Goal: Task Accomplishment & Management: Use online tool/utility

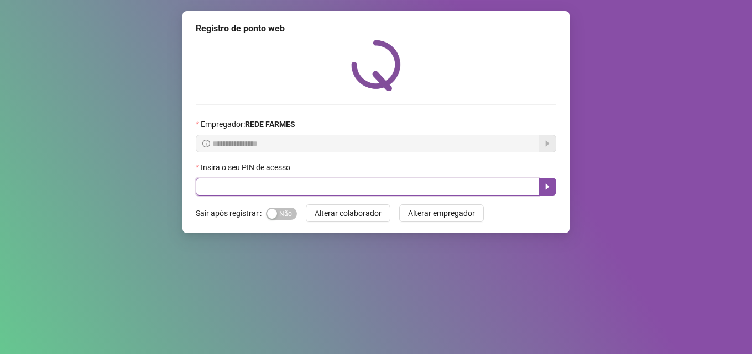
click at [380, 187] on input "text" at bounding box center [367, 187] width 343 height 18
type input "*****"
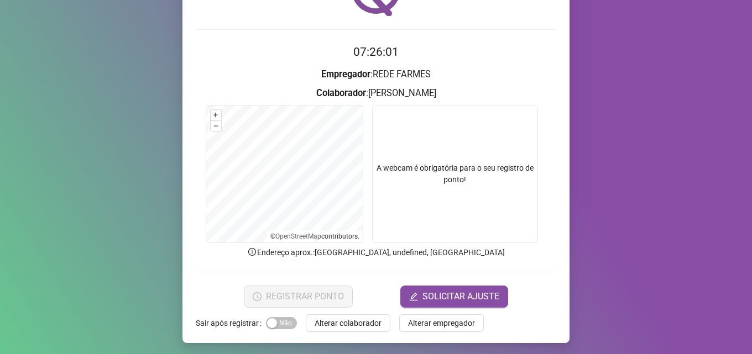
scroll to position [77, 0]
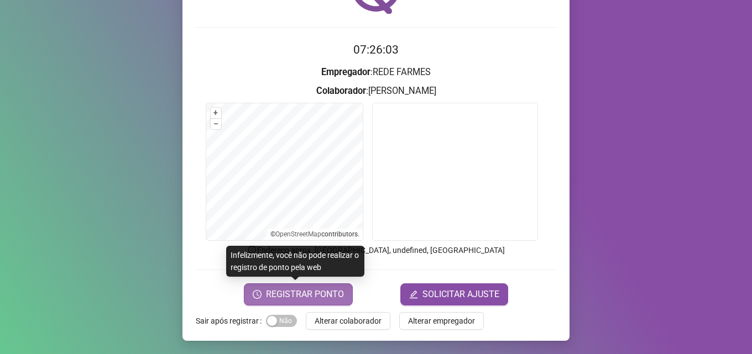
click at [312, 294] on span "REGISTRAR PONTO" at bounding box center [305, 294] width 78 height 13
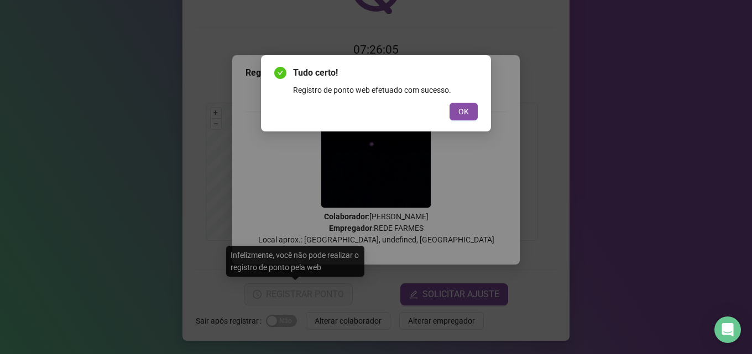
drag, startPoint x: 468, startPoint y: 101, endPoint x: 464, endPoint y: 109, distance: 8.4
click at [467, 101] on div "Tudo certo! Registro de ponto web efetuado com sucesso. OK" at bounding box center [375, 93] width 203 height 54
click at [464, 109] on span "OK" at bounding box center [463, 112] width 11 height 12
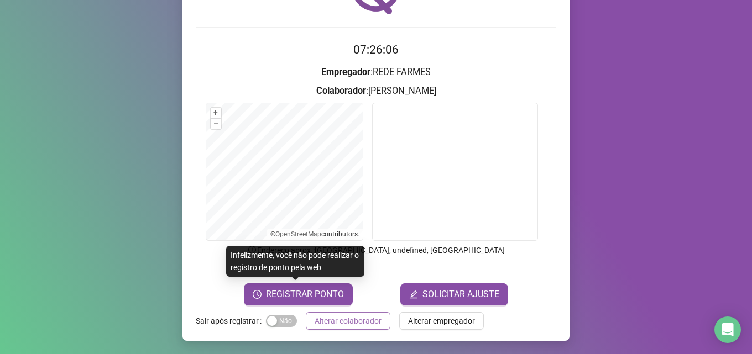
click at [358, 319] on span "Alterar colaborador" at bounding box center [347, 321] width 67 height 12
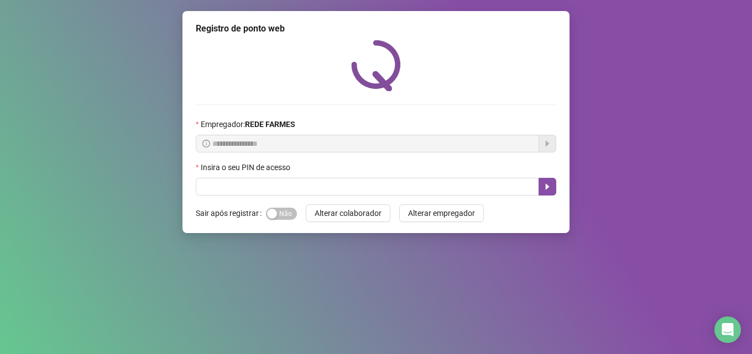
scroll to position [0, 0]
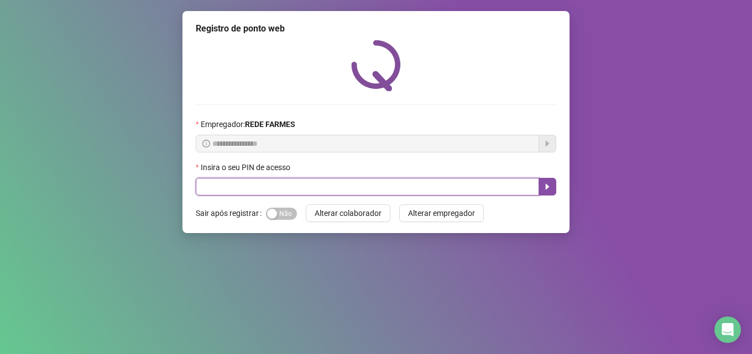
click at [300, 184] on input "text" at bounding box center [367, 187] width 343 height 18
type input "*****"
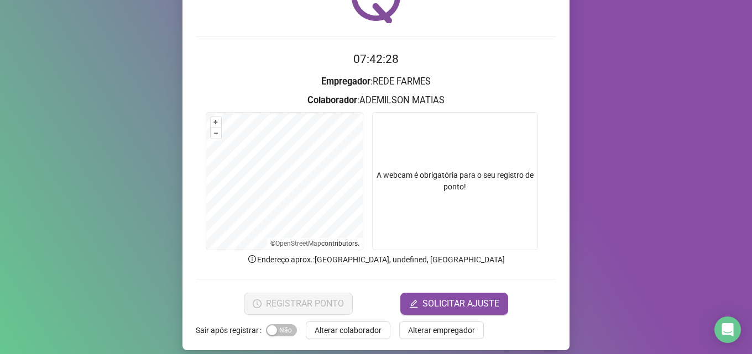
scroll to position [77, 0]
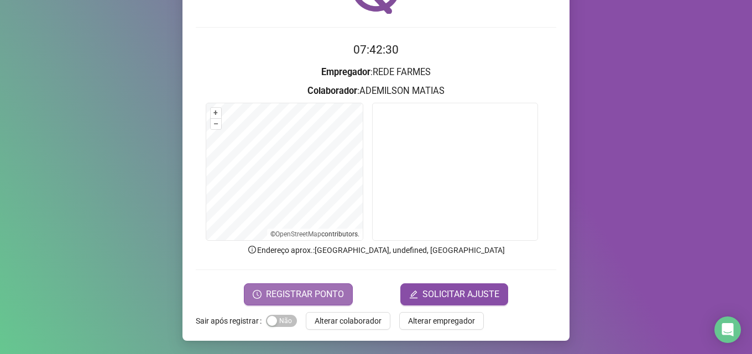
click at [304, 293] on span "REGISTRAR PONTO" at bounding box center [305, 294] width 78 height 13
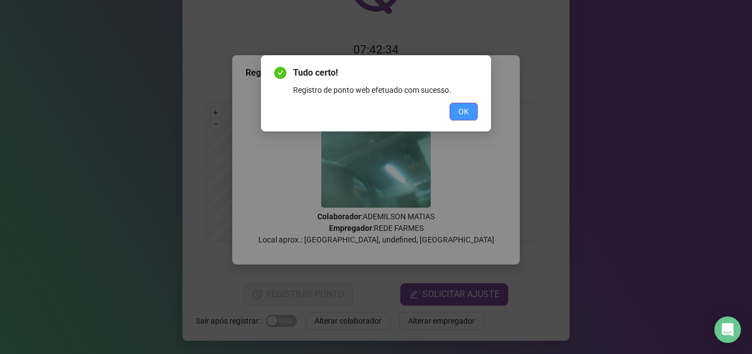
click at [467, 114] on span "OK" at bounding box center [463, 112] width 11 height 12
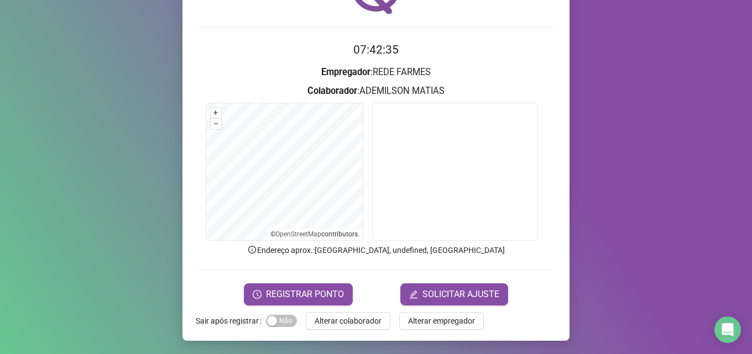
click at [369, 323] on span "Alterar colaborador" at bounding box center [347, 321] width 67 height 12
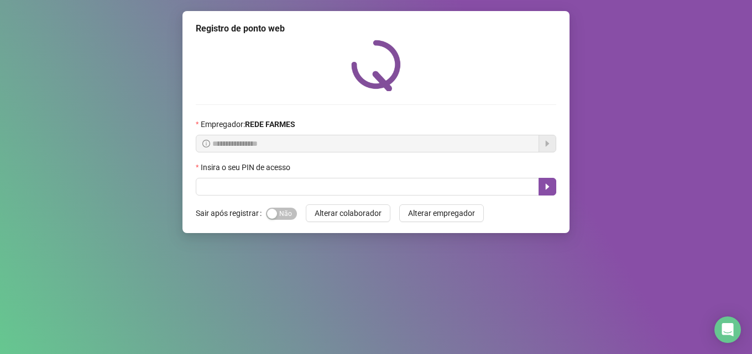
scroll to position [0, 0]
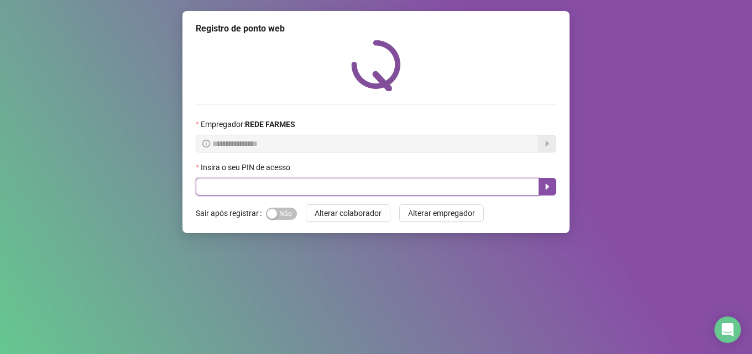
click at [386, 187] on input "text" at bounding box center [367, 187] width 343 height 18
type input "*****"
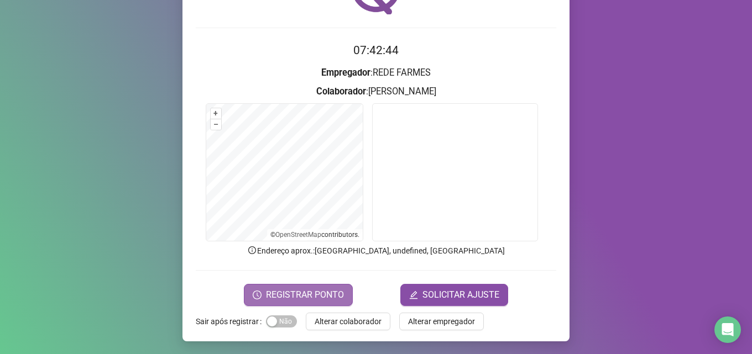
scroll to position [77, 0]
click at [316, 296] on span "REGISTRAR PONTO" at bounding box center [305, 294] width 78 height 13
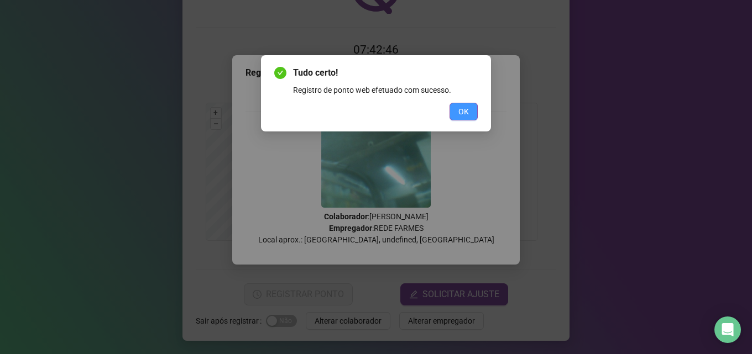
click at [454, 116] on button "OK" at bounding box center [463, 112] width 28 height 18
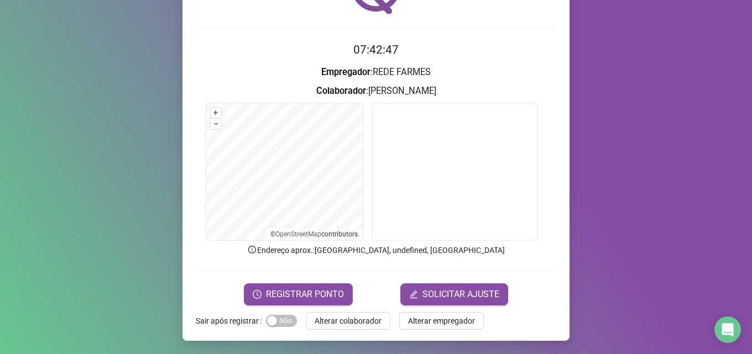
click at [338, 332] on div "Registro de ponto web 07:42:47 Empregador : REDE FARMES Colaborador : [PERSON_N…" at bounding box center [375, 137] width 387 height 407
click at [349, 318] on span "Alterar colaborador" at bounding box center [347, 321] width 67 height 12
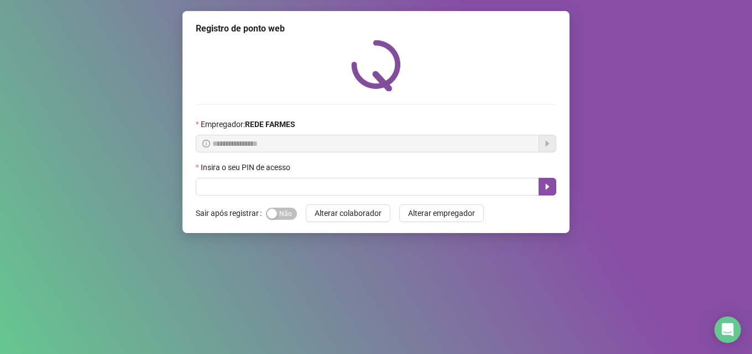
scroll to position [0, 0]
